Goal: Task Accomplishment & Management: Use online tool/utility

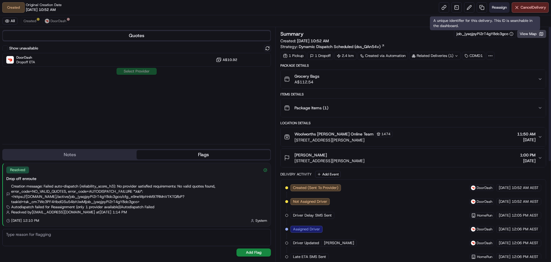
click at [495, 5] on span "Reassign" at bounding box center [499, 7] width 15 height 5
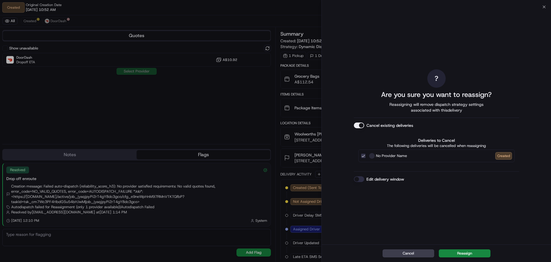
click at [359, 177] on button "Edit delivery window" at bounding box center [359, 179] width 10 height 6
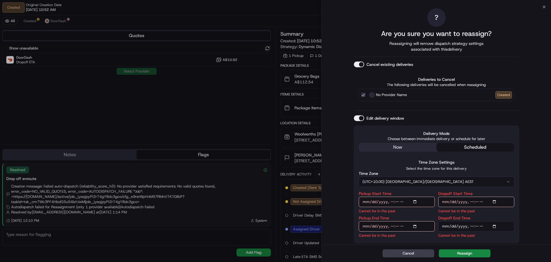
click at [400, 146] on div "? Are you sure you want to reassign? Reassigning will remove dispatch strategy …" at bounding box center [436, 125] width 165 height 235
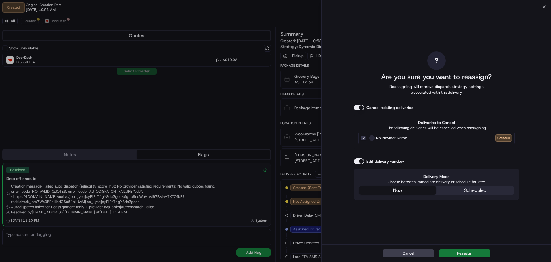
click at [463, 253] on button "Reassign" at bounding box center [465, 253] width 52 height 8
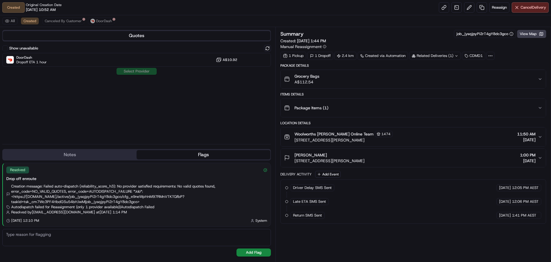
click at [5, 47] on button "Show unavailable" at bounding box center [5, 48] width 6 height 6
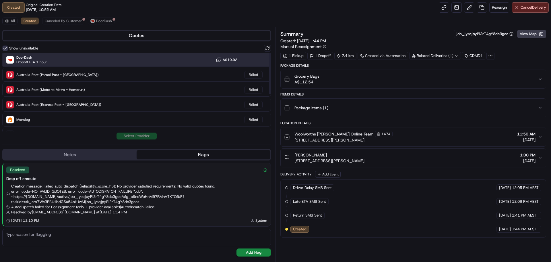
click at [153, 53] on div "DoorDash Dropoff ETA 1 hour A$10.92" at bounding box center [136, 60] width 269 height 14
click at [133, 135] on button "Assign Provider" at bounding box center [136, 135] width 41 height 7
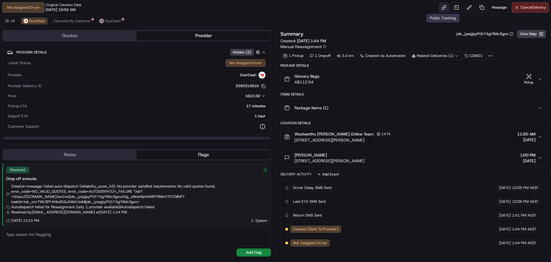
click at [443, 8] on link at bounding box center [444, 7] width 10 height 10
click at [445, 7] on link at bounding box center [444, 7] width 10 height 10
